Goal: Task Accomplishment & Management: Complete application form

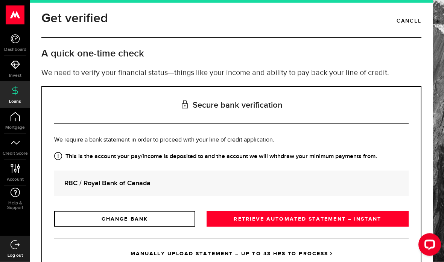
scroll to position [30, 0]
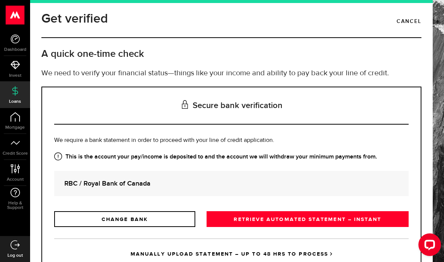
click at [352, 211] on link "RETRIEVE AUTOMATED STATEMENT – INSTANT" at bounding box center [307, 219] width 202 height 16
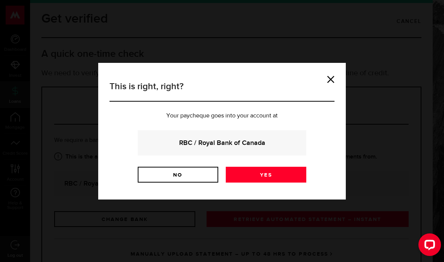
click at [270, 174] on link "Yes" at bounding box center [266, 175] width 80 height 16
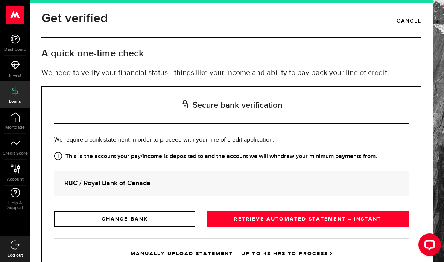
scroll to position [5, 0]
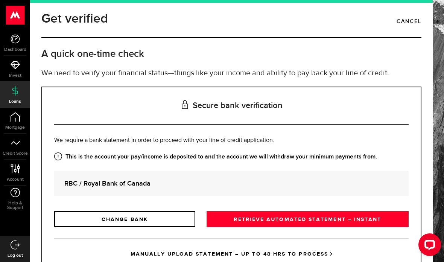
click at [309, 248] on link "MANUALLY UPLOAD STATEMENT – UP TO 48 HRS TO PROCESS" at bounding box center [231, 253] width 354 height 31
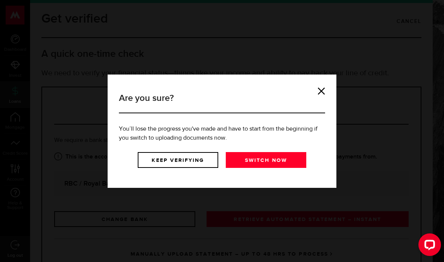
click at [181, 163] on link "Keep verifying" at bounding box center [178, 160] width 80 height 16
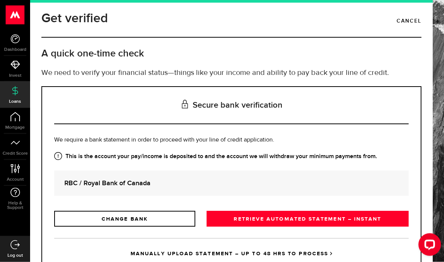
scroll to position [30, 0]
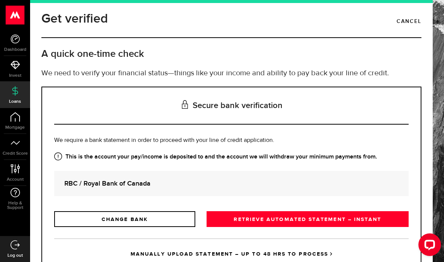
click at [296, 211] on link "RETRIEVE AUTOMATED STATEMENT – INSTANT" at bounding box center [307, 219] width 202 height 16
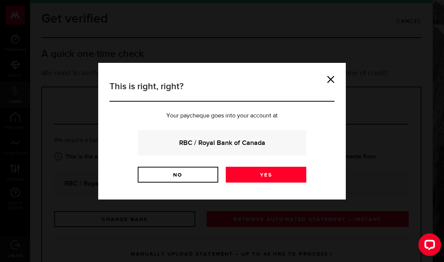
click at [282, 177] on link "Yes" at bounding box center [266, 175] width 80 height 16
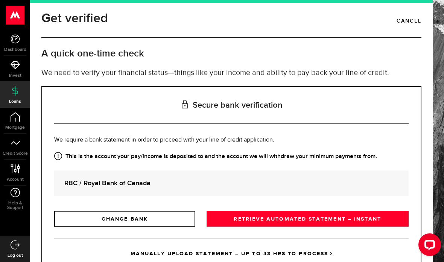
scroll to position [5, 0]
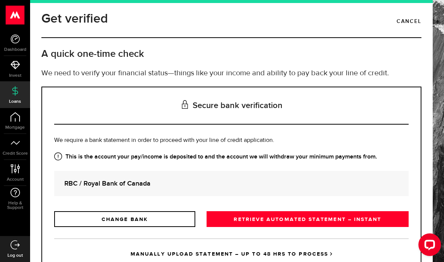
click at [408, 26] on link "Cancel" at bounding box center [408, 21] width 25 height 13
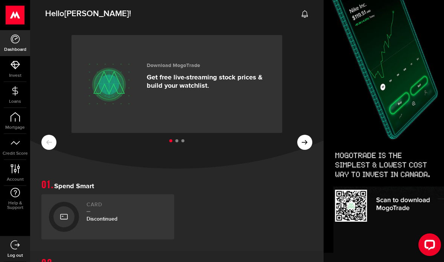
click at [13, 94] on use at bounding box center [15, 90] width 6 height 9
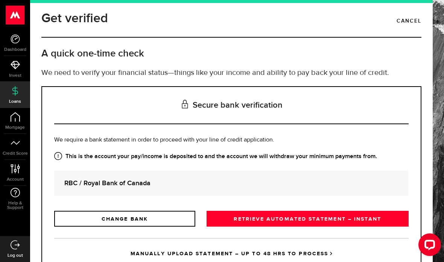
scroll to position [5, 0]
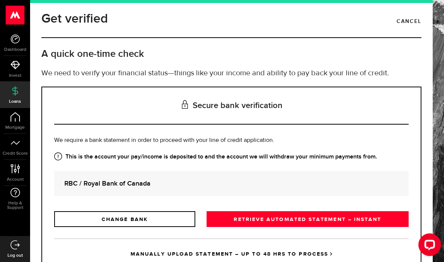
click at [305, 249] on link "MANUALLY UPLOAD STATEMENT – UP TO 48 HRS TO PROCESS" at bounding box center [231, 253] width 354 height 31
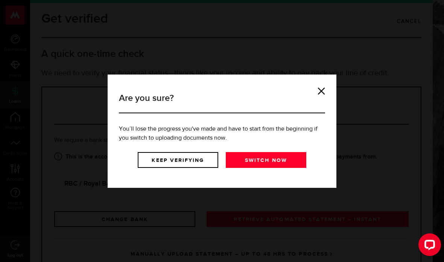
click at [277, 164] on link "Switch now" at bounding box center [266, 160] width 80 height 16
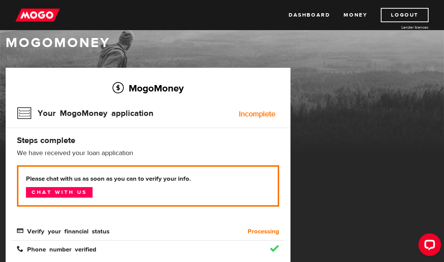
scroll to position [15, 0]
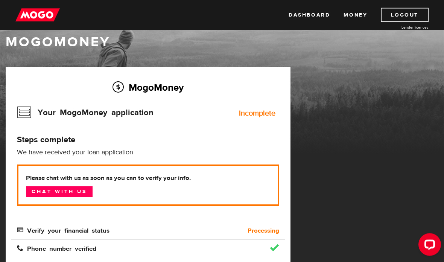
click at [358, 106] on div "MogoMoney Your MogoMoney application Expired Your MogoMoney credit decision has…" at bounding box center [222, 173] width 444 height 212
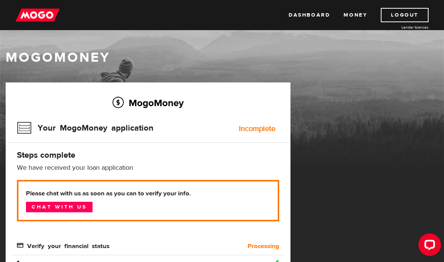
click at [46, 206] on link "Chat with us" at bounding box center [59, 207] width 67 height 11
